Goal: Find specific page/section: Find specific page/section

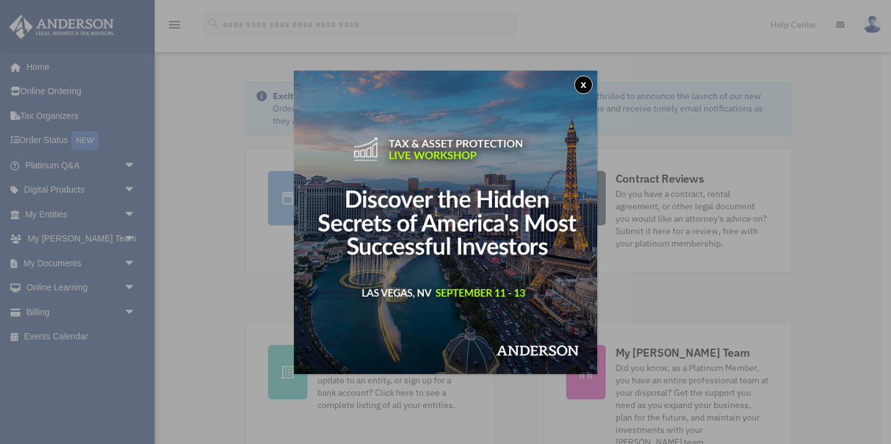
click at [580, 81] on button "x" at bounding box center [583, 84] width 19 height 19
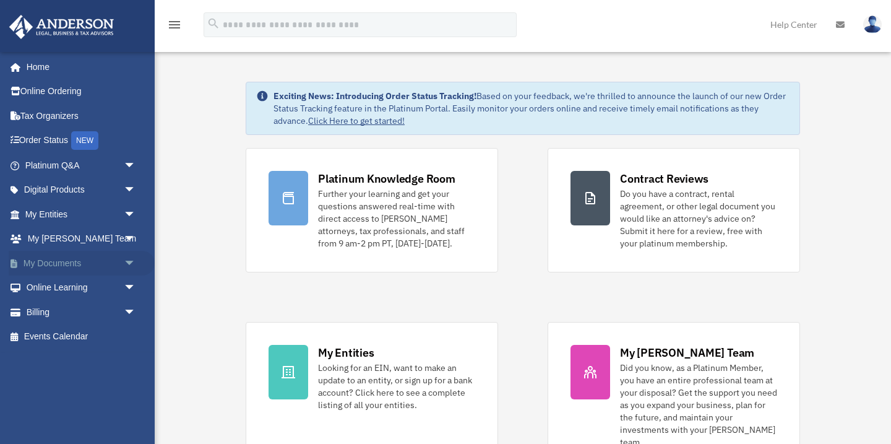
click at [126, 257] on span "arrow_drop_down" at bounding box center [136, 263] width 25 height 25
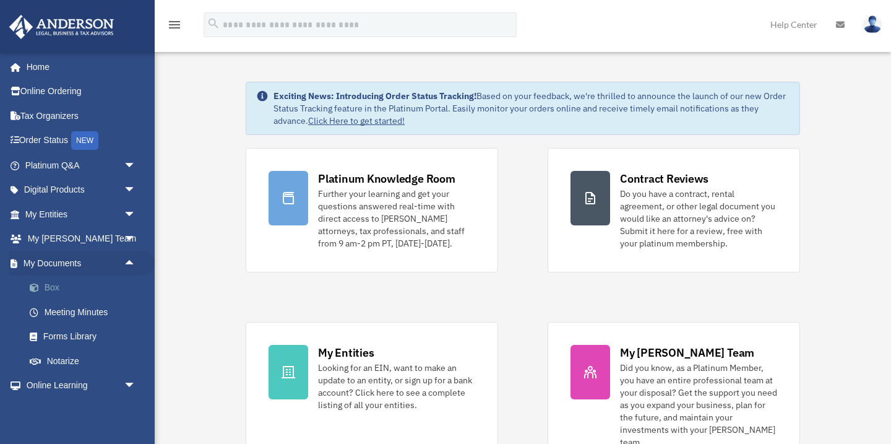
click at [53, 285] on link "Box" at bounding box center [85, 287] width 137 height 25
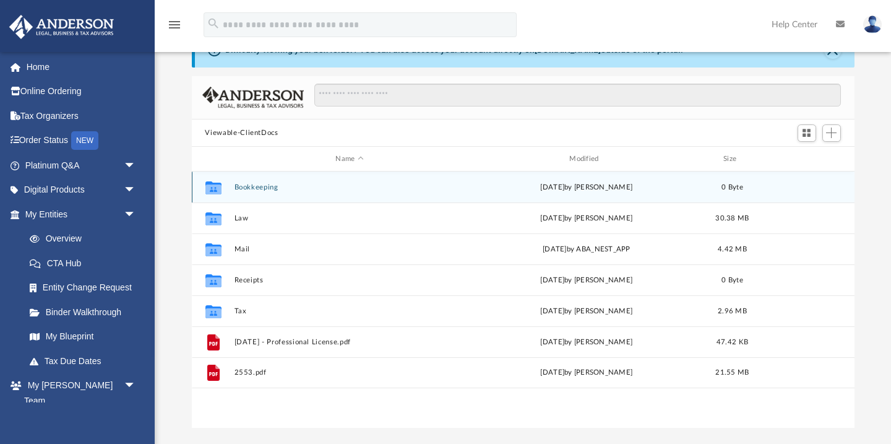
scroll to position [62, 0]
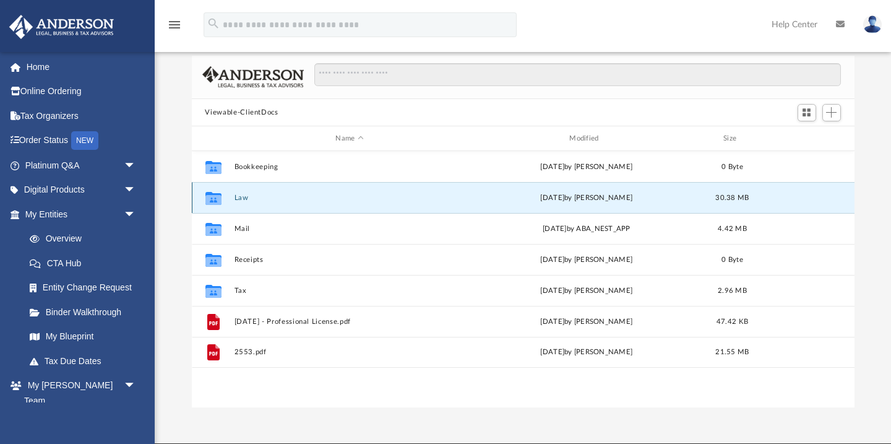
click at [246, 197] on button "Law" at bounding box center [349, 198] width 231 height 8
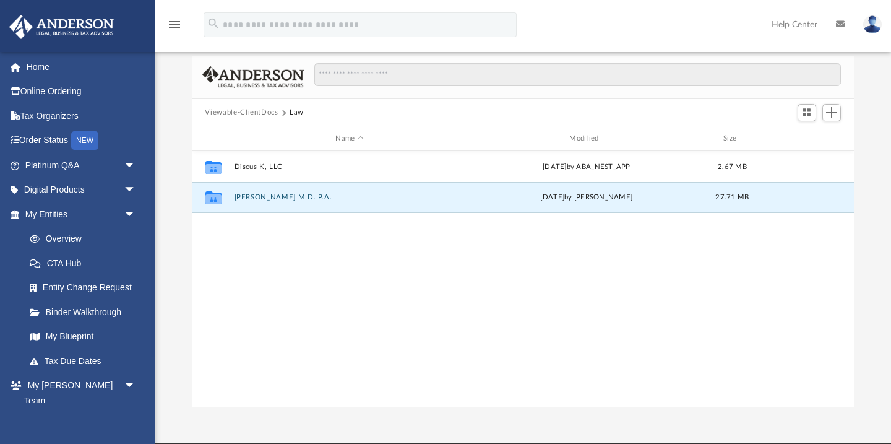
click at [280, 197] on button "Peter Shih M.D. P.A." at bounding box center [349, 198] width 231 height 8
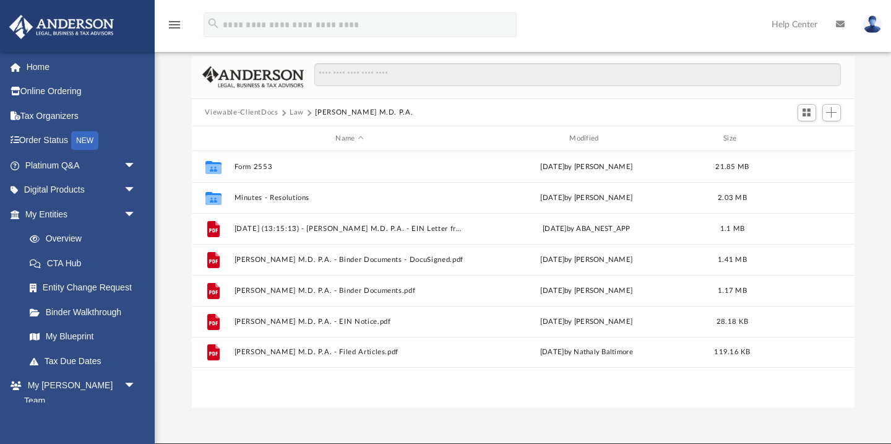
click at [295, 111] on button "Law" at bounding box center [297, 112] width 14 height 11
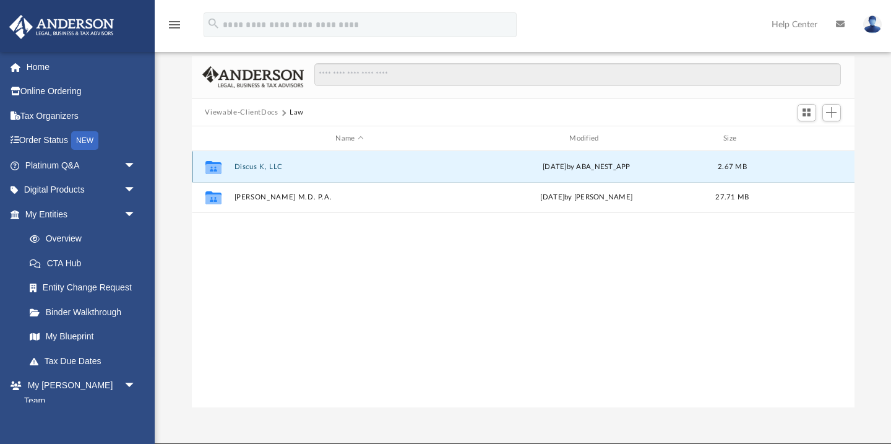
click at [256, 163] on button "Discus K, LLC" at bounding box center [349, 167] width 231 height 8
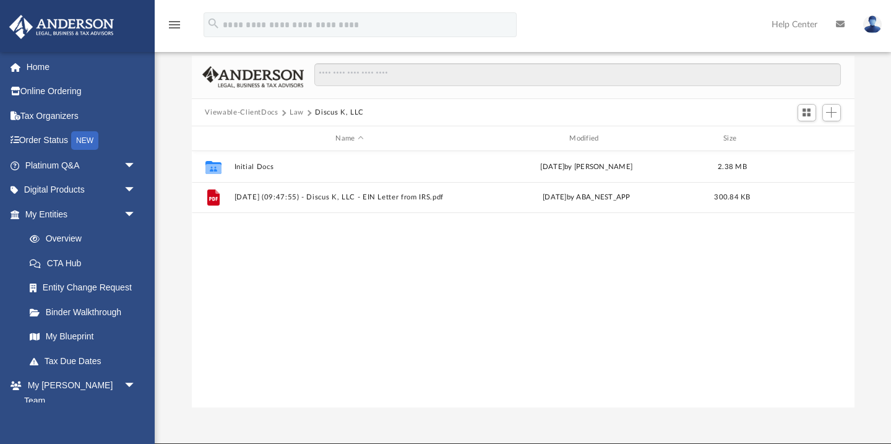
click at [260, 114] on button "Viewable-ClientDocs" at bounding box center [241, 112] width 73 height 11
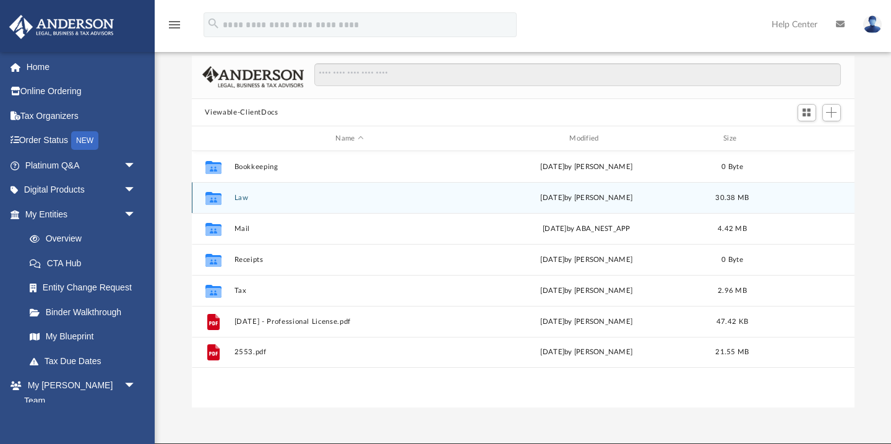
click at [245, 199] on button "Law" at bounding box center [349, 198] width 231 height 8
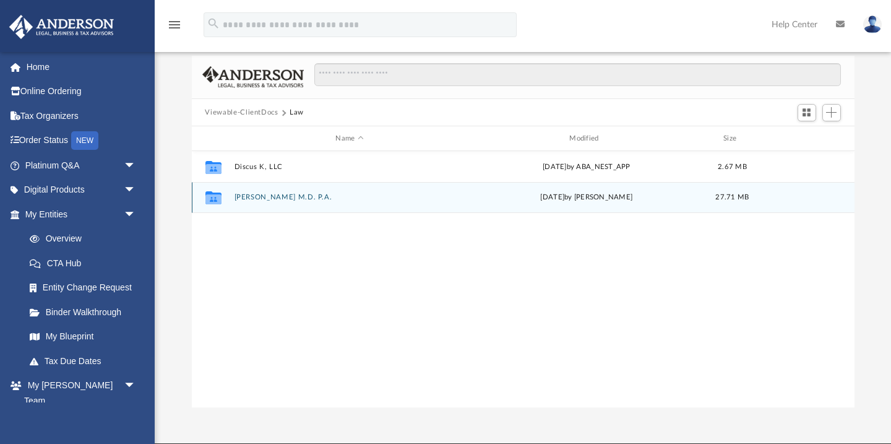
click at [258, 195] on button "Peter Shih M.D. P.A." at bounding box center [349, 198] width 231 height 8
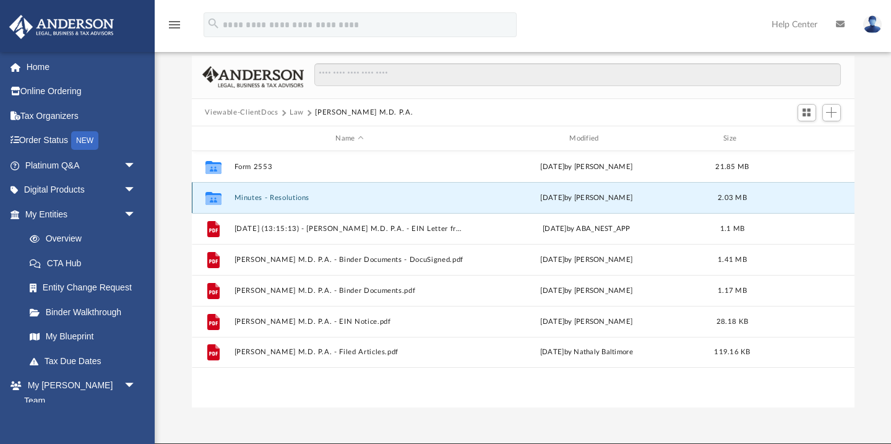
click at [262, 200] on button "Minutes - Resolutions" at bounding box center [349, 198] width 231 height 8
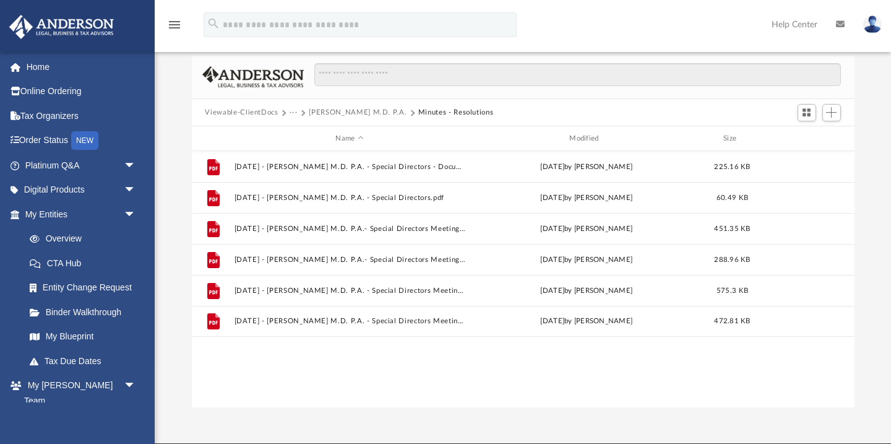
click at [335, 112] on button "Peter Shih M.D. P.A." at bounding box center [358, 112] width 98 height 11
click at [226, 108] on button "Viewable-ClientDocs" at bounding box center [241, 112] width 73 height 11
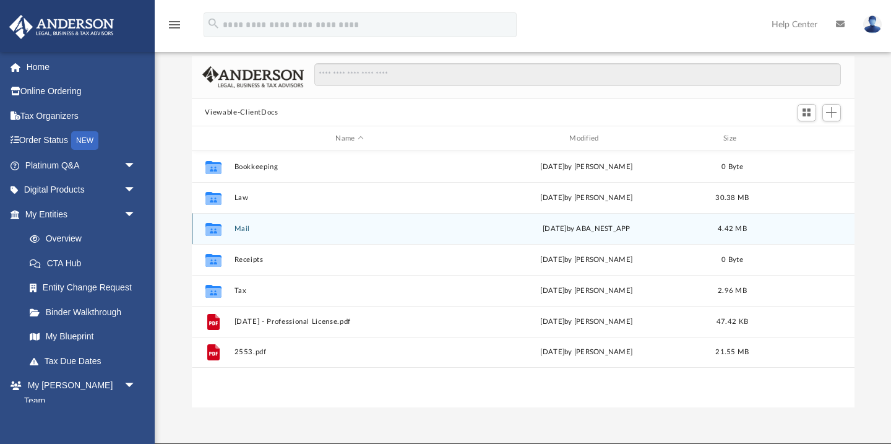
click at [239, 225] on button "Mail" at bounding box center [349, 229] width 231 height 8
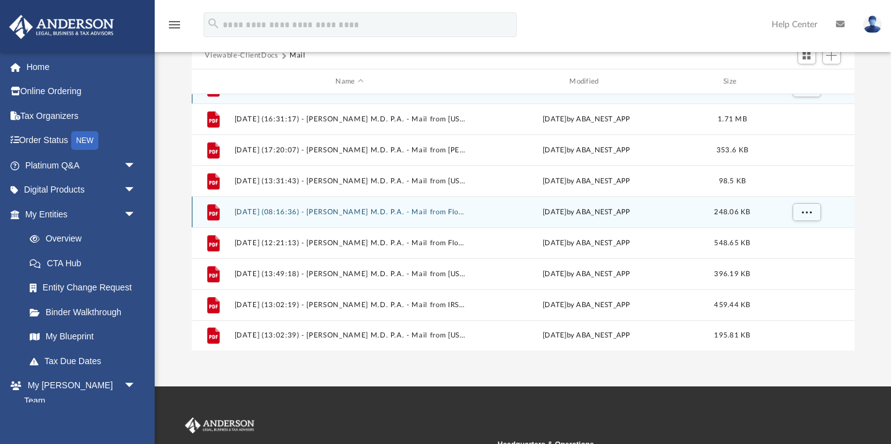
scroll to position [124, 0]
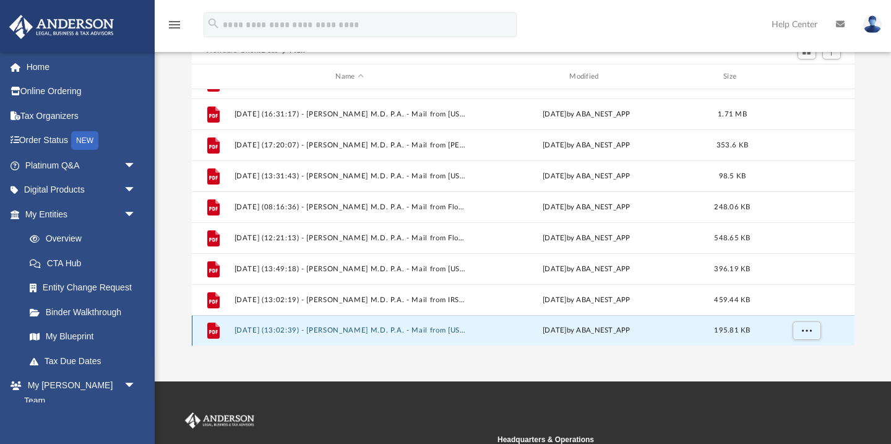
click at [410, 329] on button "2025.08.15 (13:02:39) - Peter Shih M.D. P.A. - Mail from Florida Department of …" at bounding box center [349, 331] width 231 height 8
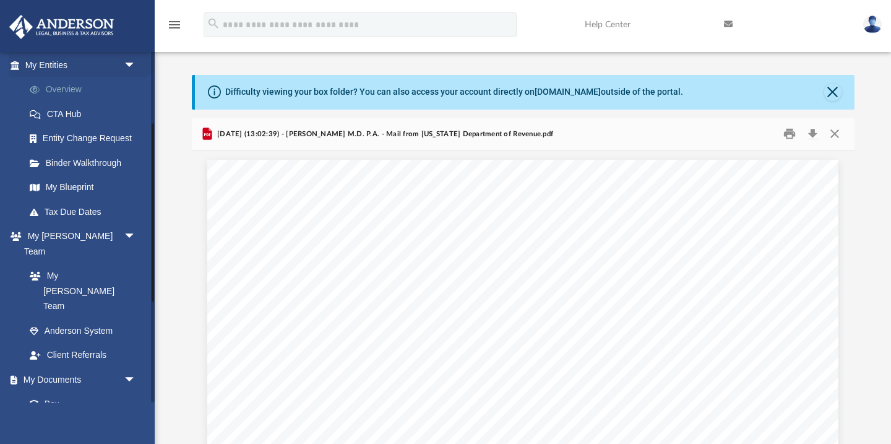
scroll to position [151, 0]
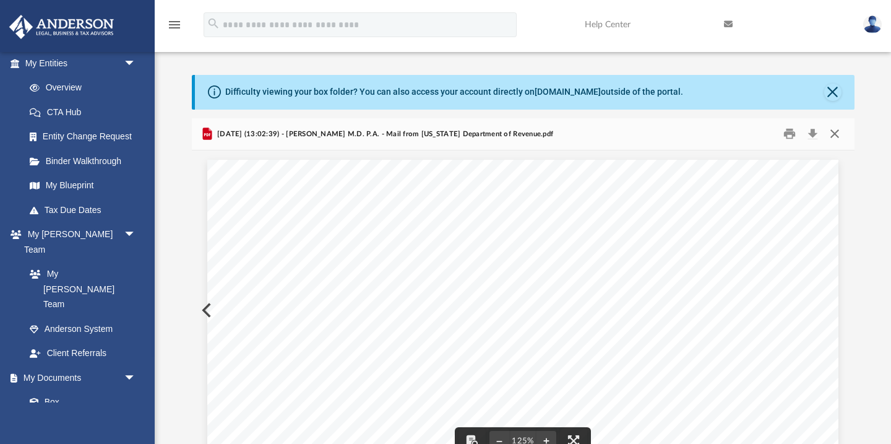
click at [840, 136] on button "Close" at bounding box center [834, 133] width 22 height 19
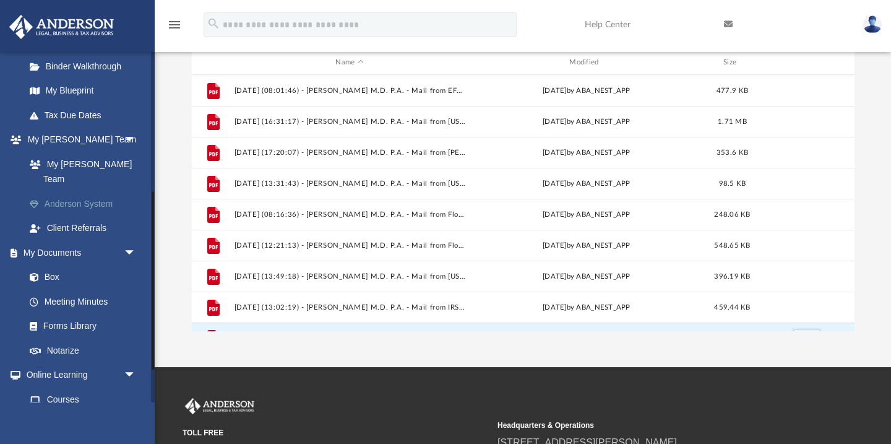
scroll to position [340, 0]
